Goal: Information Seeking & Learning: Find specific fact

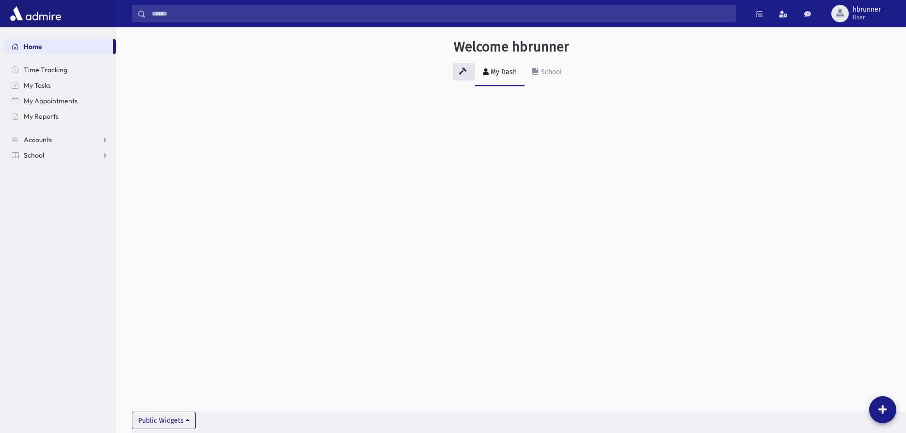
click at [30, 156] on span "School" at bounding box center [34, 155] width 20 height 9
click at [33, 170] on span "Students" at bounding box center [42, 170] width 27 height 9
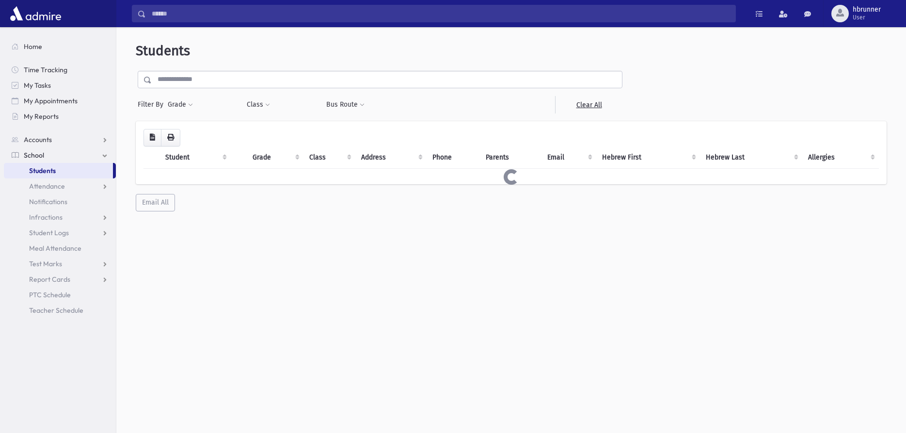
click at [242, 78] on input "text" at bounding box center [387, 79] width 470 height 17
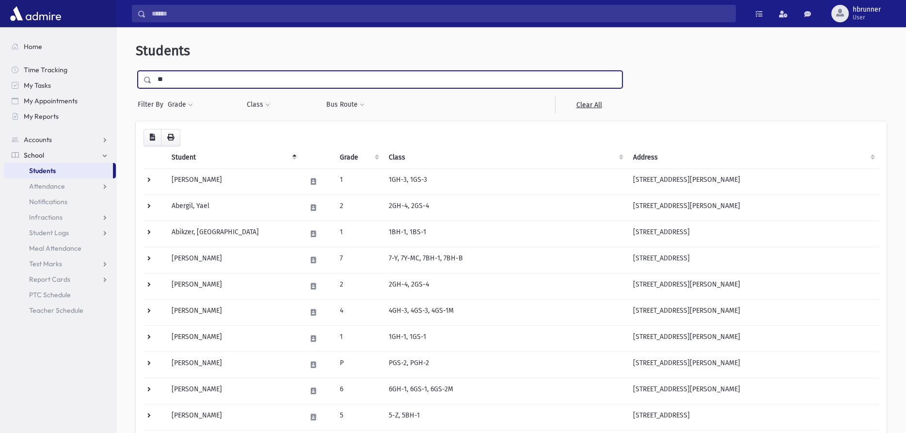
type input "*"
type input "*********"
click at [136, 71] on input "submit" at bounding box center [149, 77] width 27 height 13
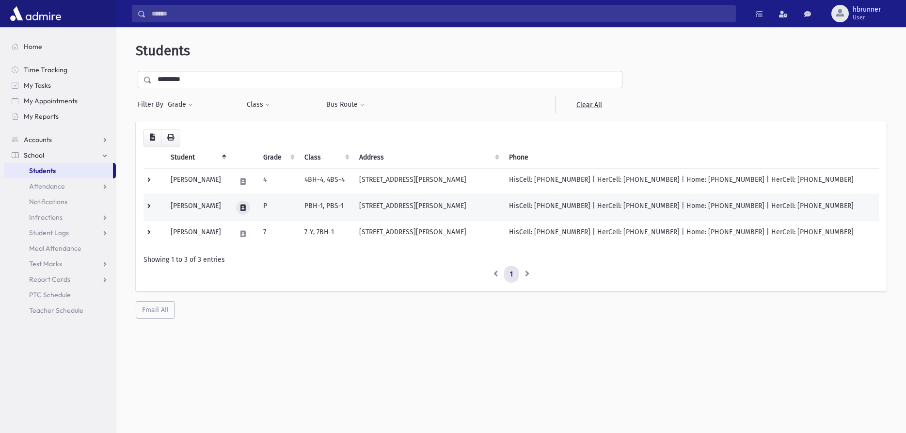
click at [246, 206] on icon at bounding box center [242, 208] width 5 height 6
click at [272, 208] on icon "button" at bounding box center [271, 208] width 8 height 6
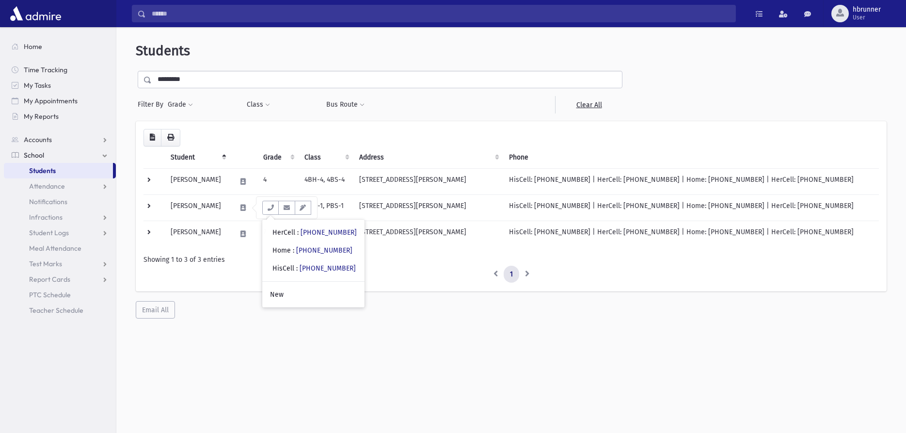
click at [402, 283] on div "Loading... Student Grade Class Address Phone Parents Email Hebrew First Hebrew …" at bounding box center [511, 206] width 751 height 171
